Goal: Find specific page/section

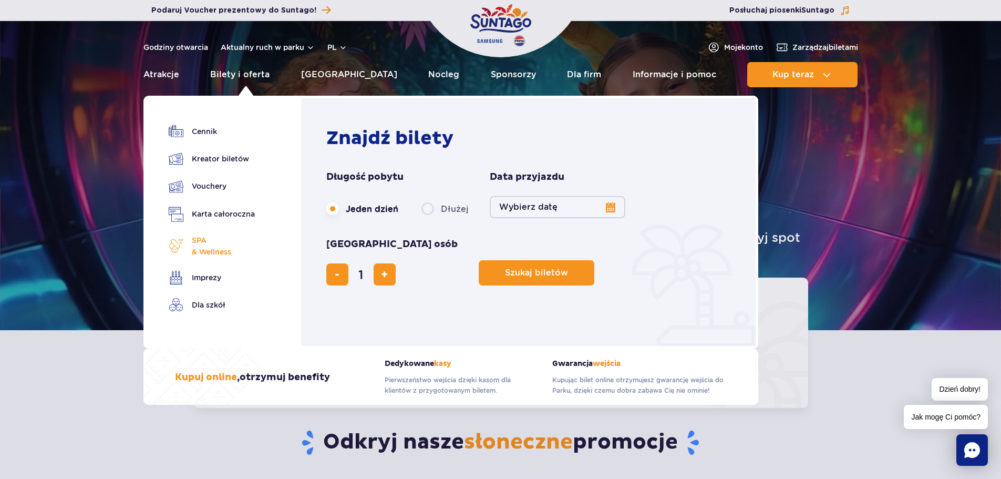
click at [194, 247] on span "SPA & Wellness" at bounding box center [211, 245] width 39 height 23
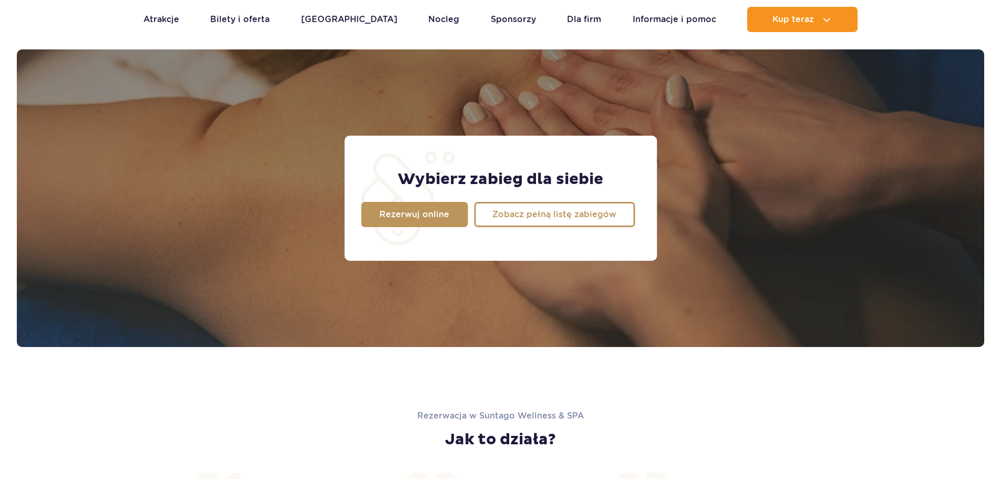
scroll to position [829, 0]
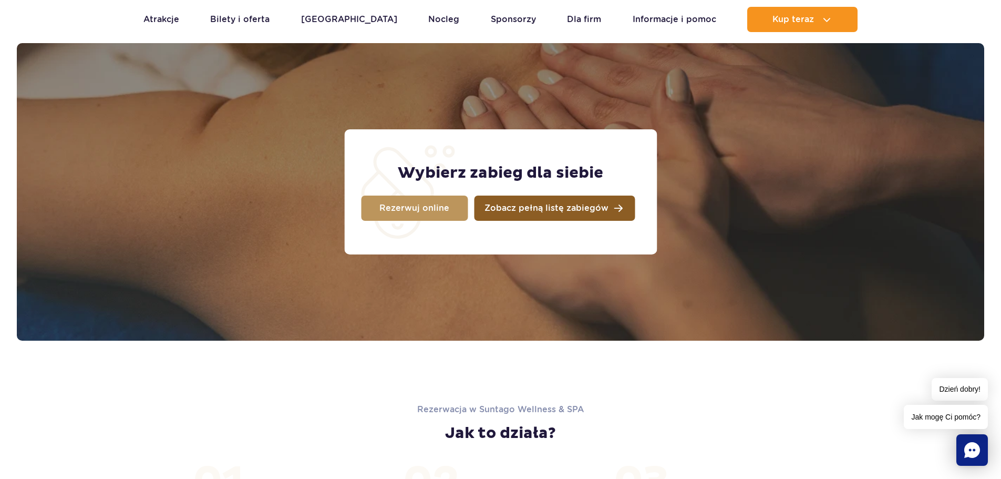
click at [546, 204] on span "Zobacz pełną listę zabiegów" at bounding box center [547, 208] width 124 height 8
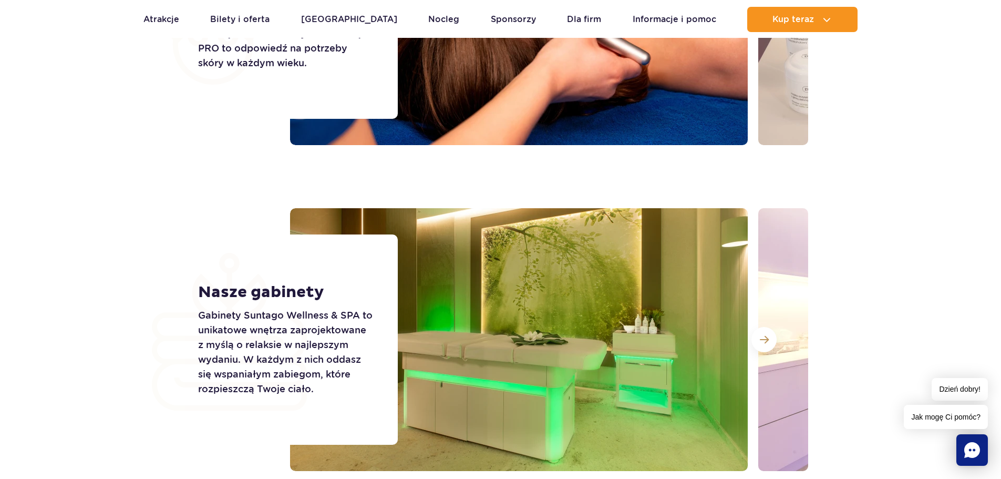
scroll to position [1407, 0]
